Goal: Find specific page/section: Locate a particular part of the current website

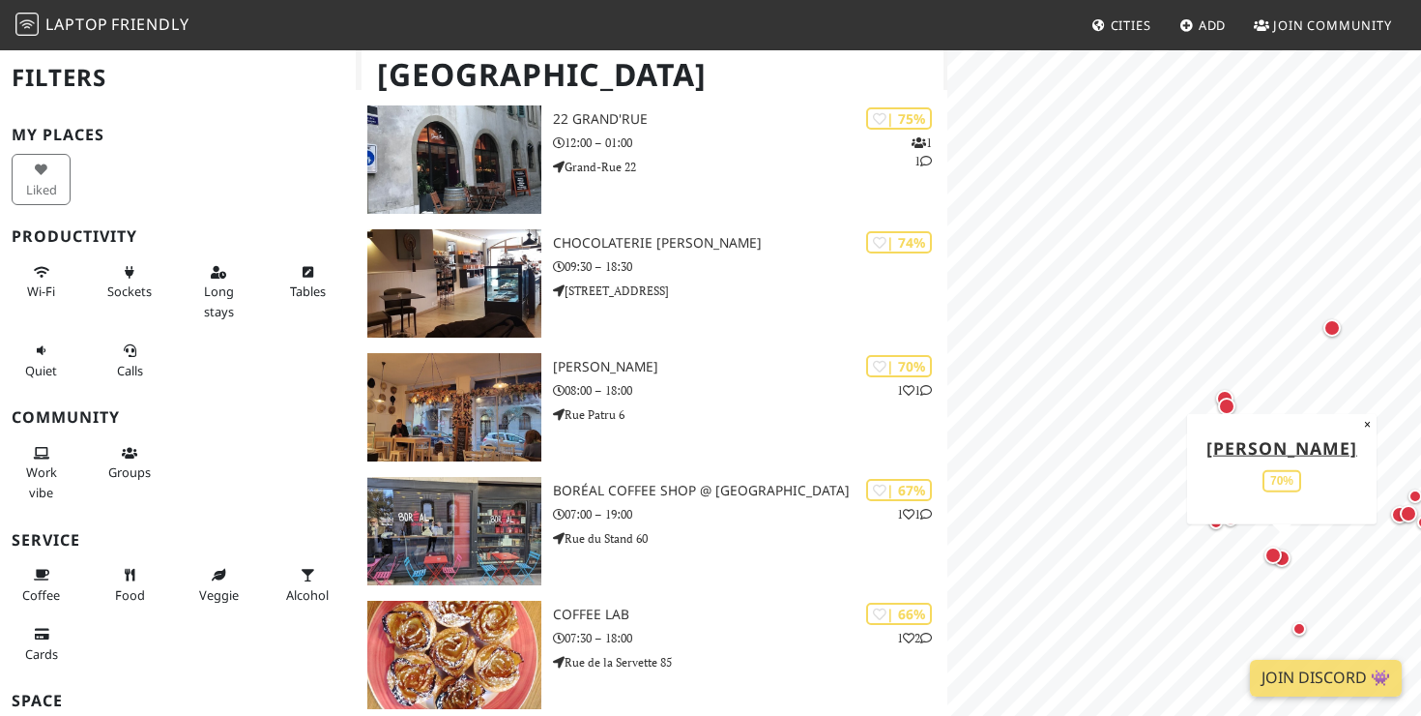
scroll to position [556, 0]
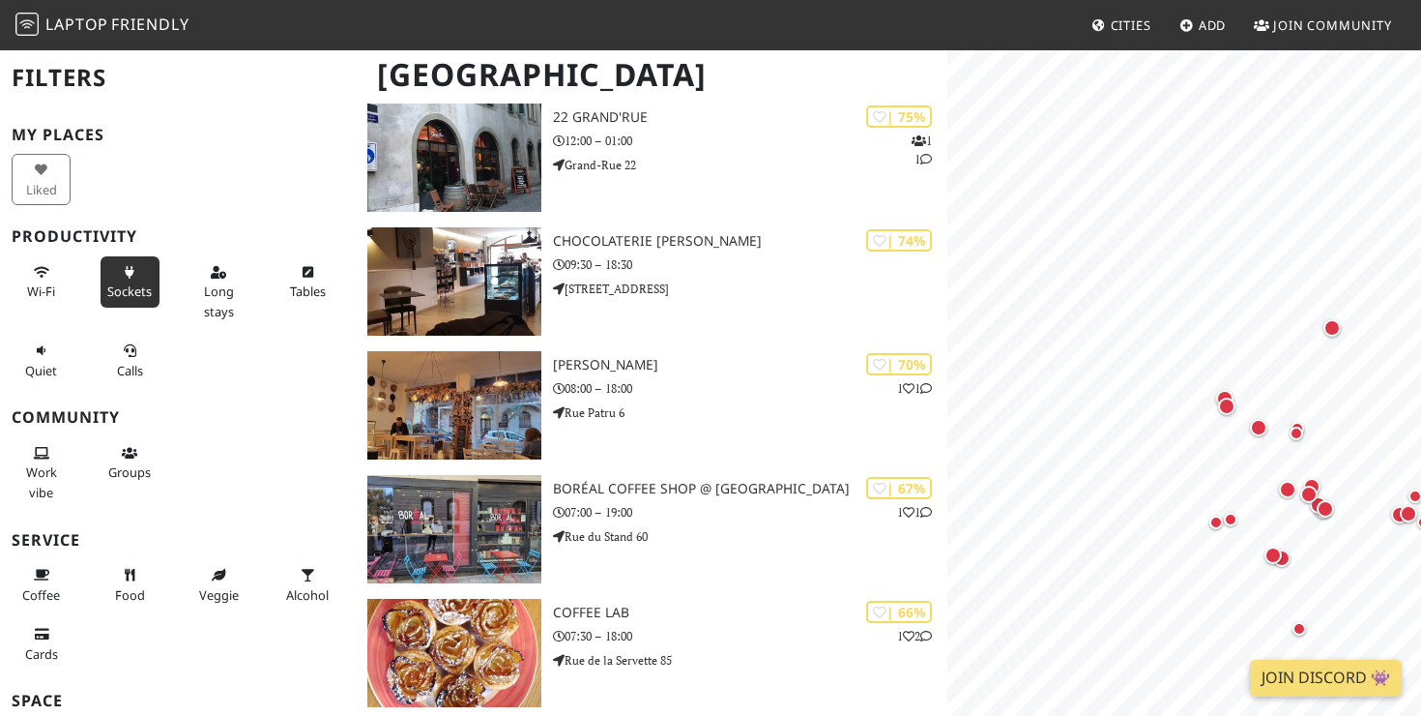
click at [131, 279] on button "Sockets" at bounding box center [130, 281] width 59 height 51
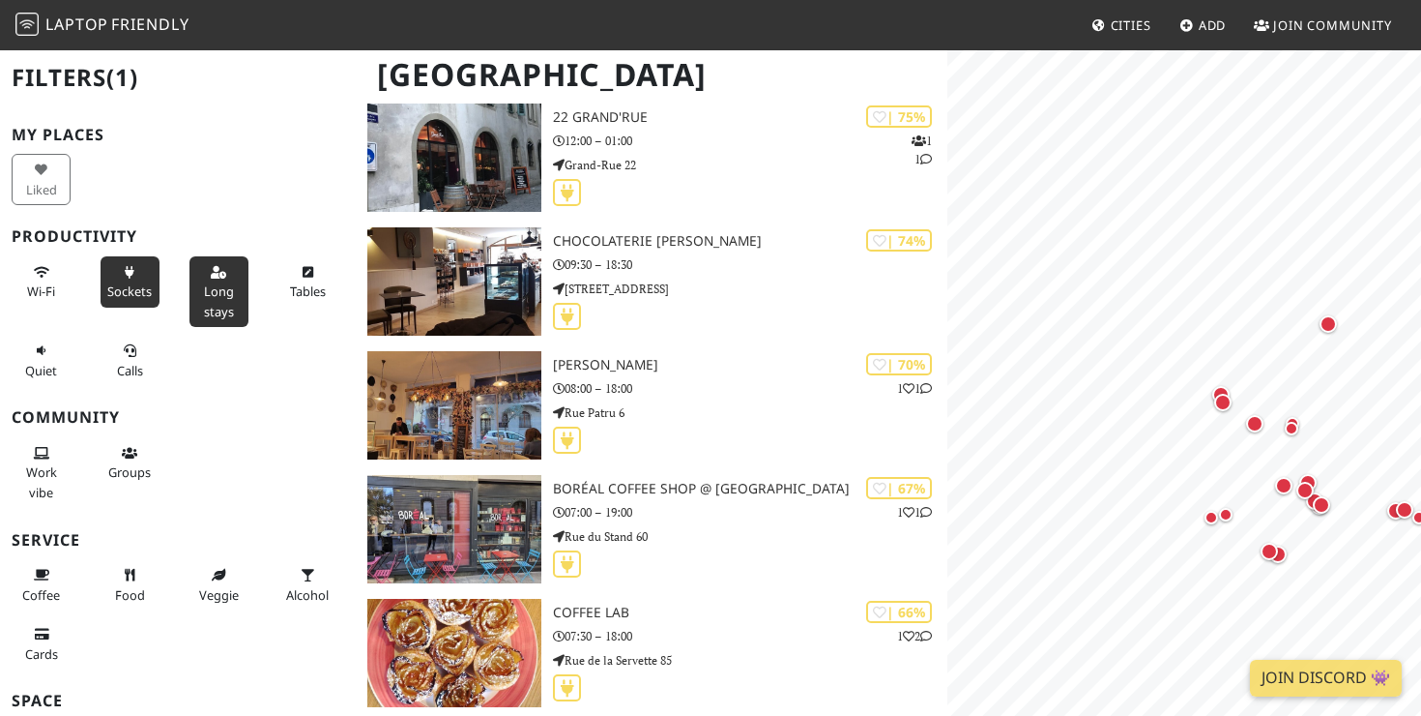
click at [195, 295] on button "Long stays" at bounding box center [219, 291] width 59 height 71
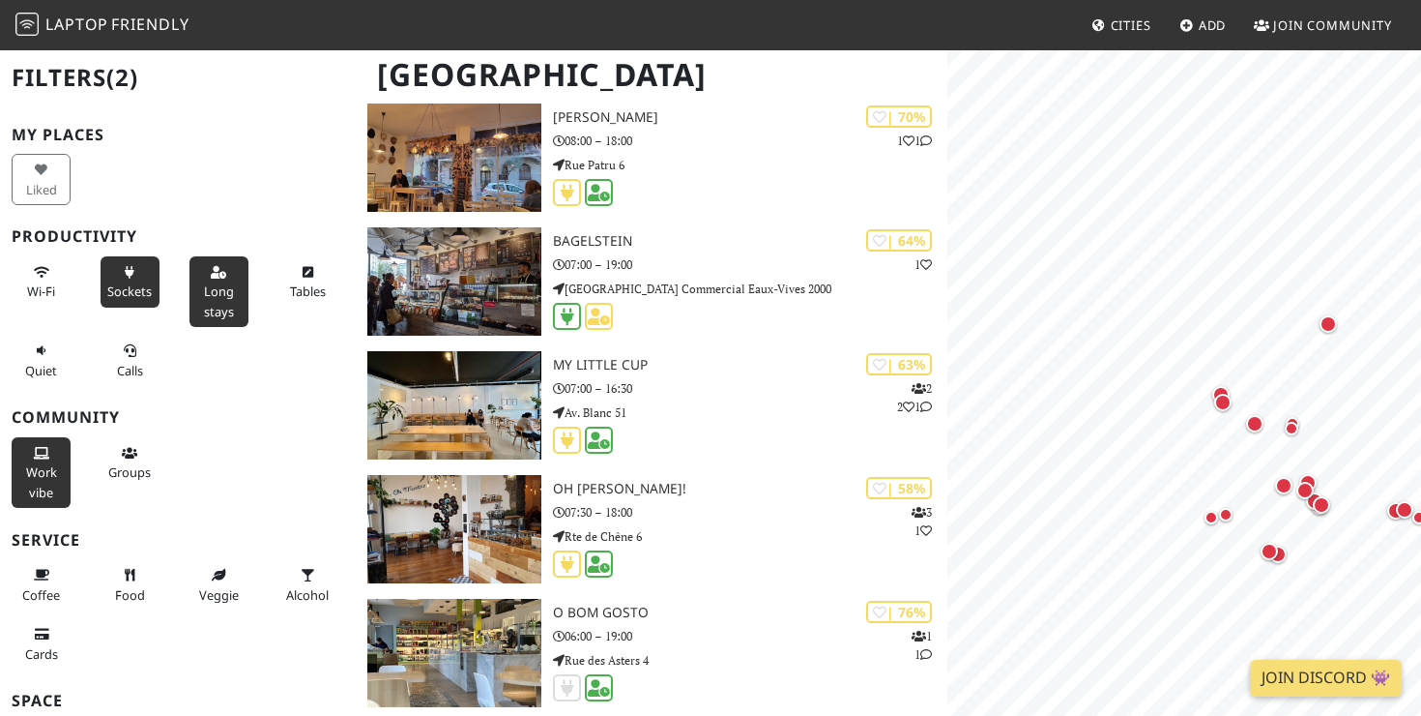
click at [31, 470] on span "Work vibe" at bounding box center [41, 481] width 31 height 37
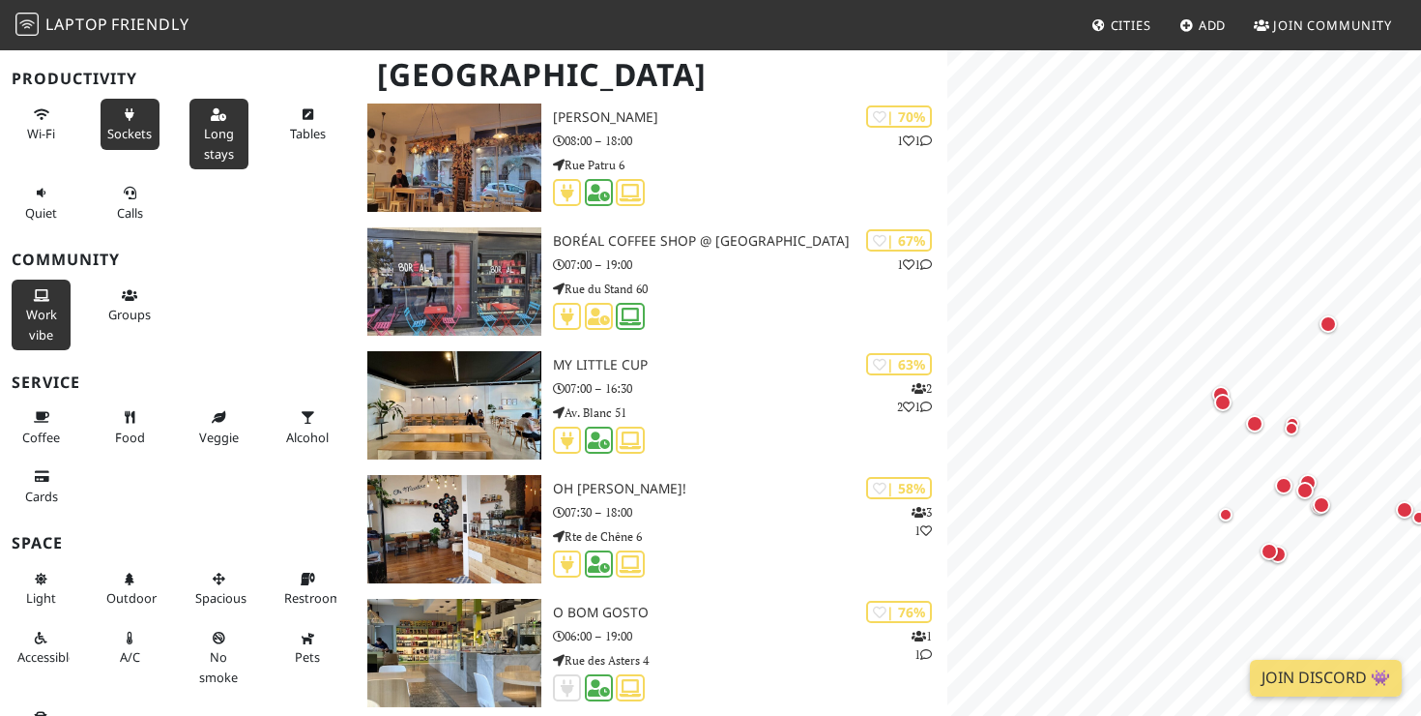
scroll to position [197, 0]
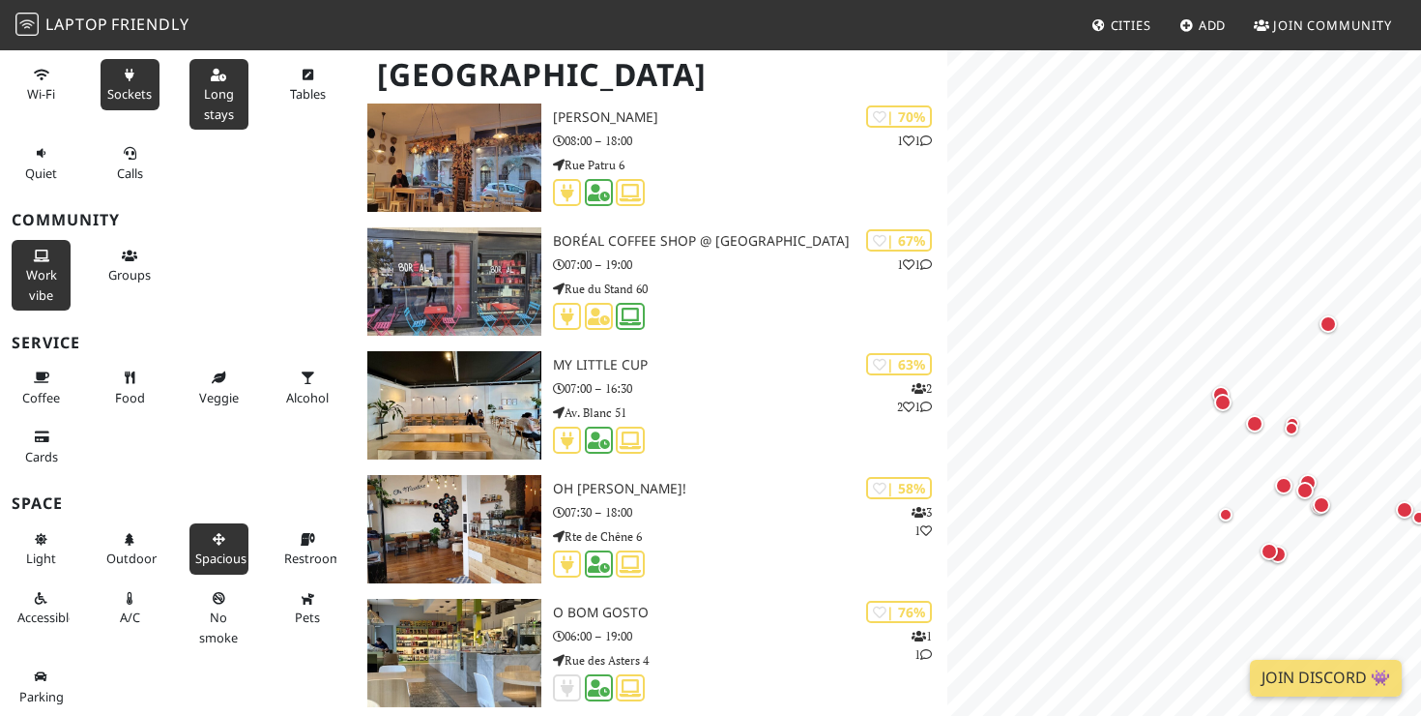
click at [226, 542] on icon at bounding box center [218, 540] width 15 height 13
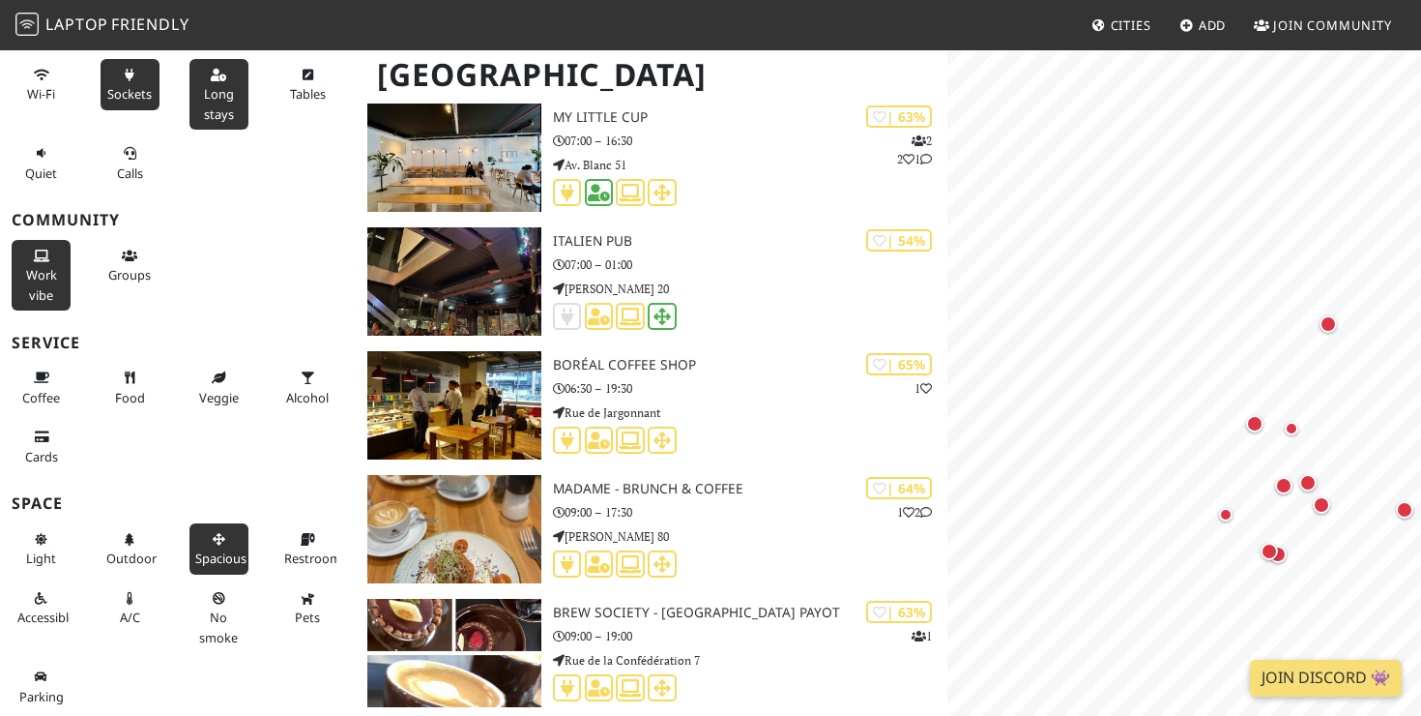
click at [225, 542] on icon at bounding box center [218, 540] width 15 height 13
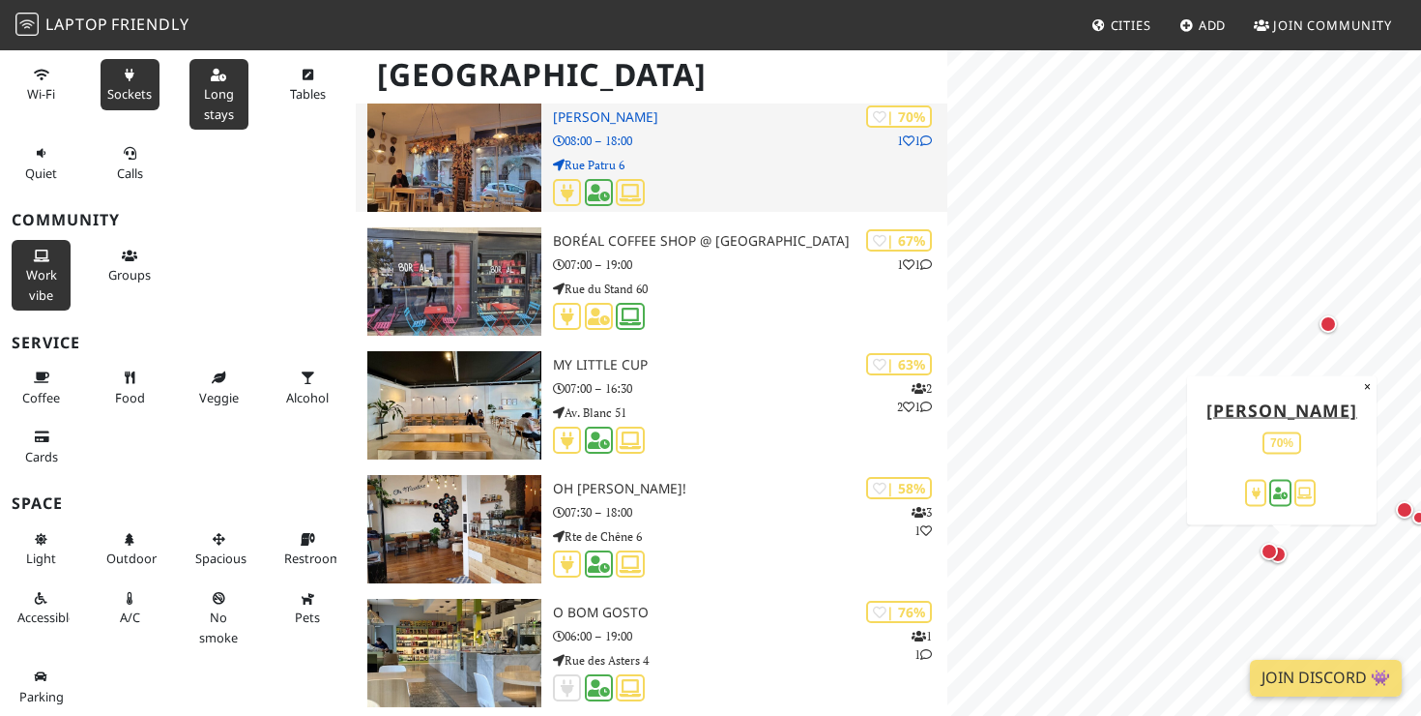
click at [478, 161] on img at bounding box center [454, 157] width 174 height 108
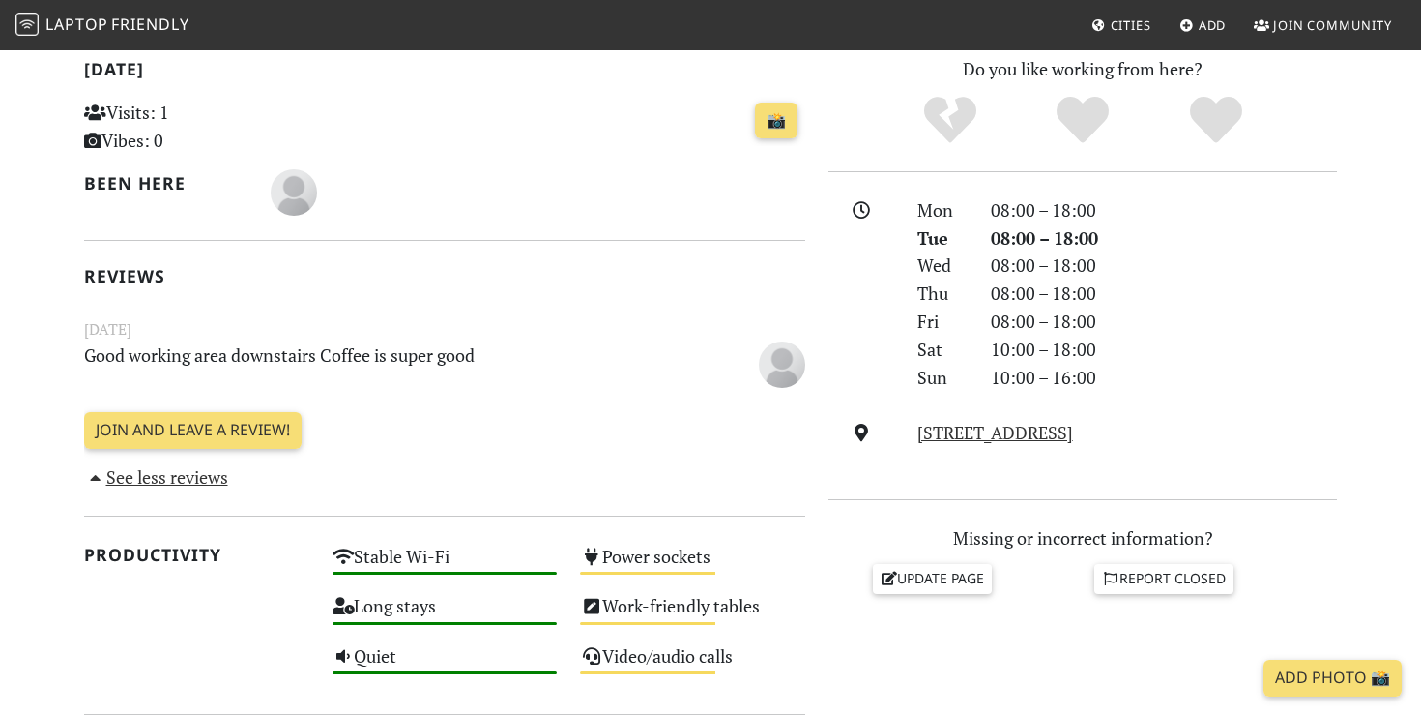
scroll to position [479, 0]
